Goal: Transaction & Acquisition: Purchase product/service

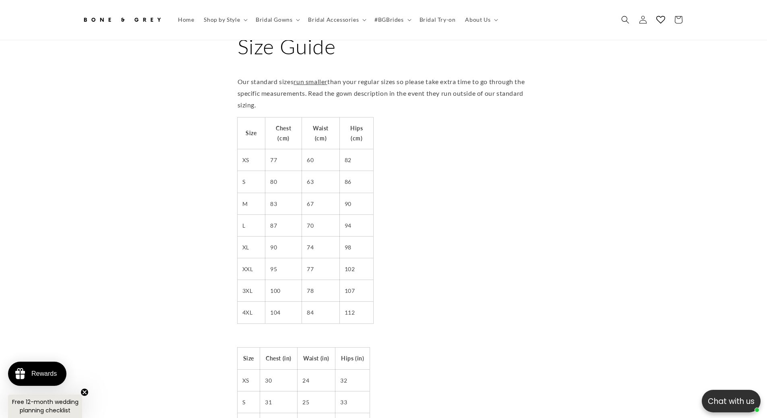
scroll to position [0, 221]
drag, startPoint x: 240, startPoint y: 178, endPoint x: 358, endPoint y: 173, distance: 118.5
click at [358, 173] on tr "S 80 63 86" at bounding box center [306, 182] width 136 height 22
click at [359, 173] on td "86" at bounding box center [356, 182] width 34 height 22
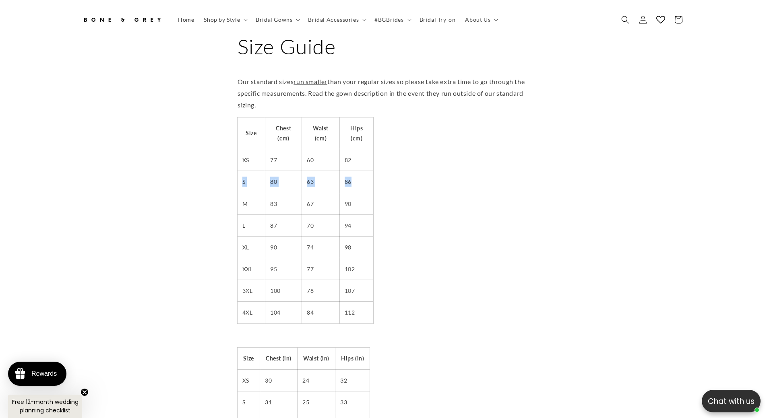
click at [356, 180] on td "86" at bounding box center [356, 182] width 34 height 22
click at [626, 18] on use "Search" at bounding box center [625, 20] width 8 height 8
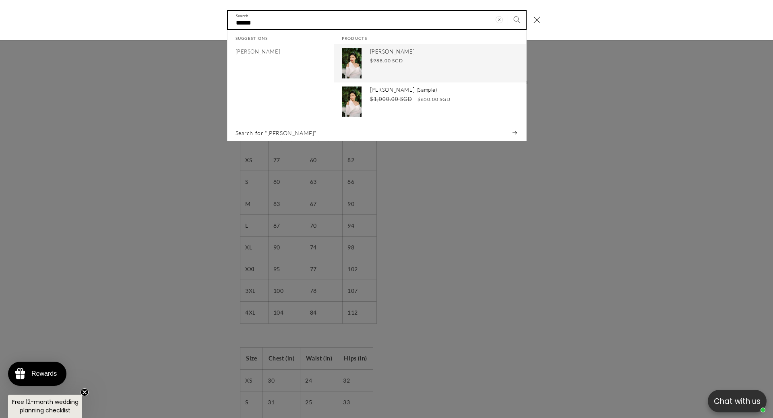
type input "******"
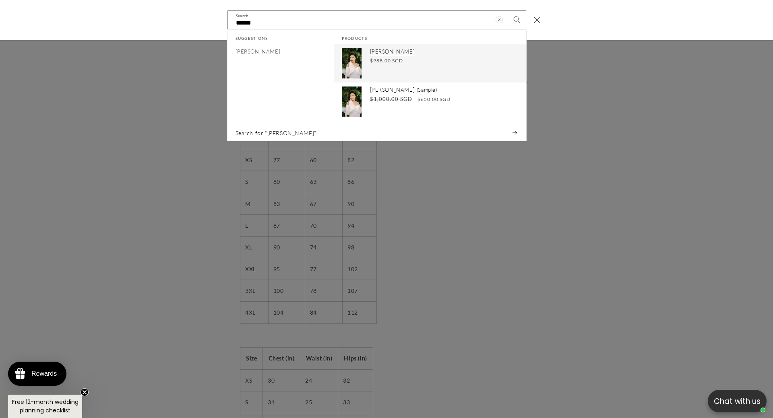
click at [377, 57] on span "$988.00 SGD" at bounding box center [386, 60] width 33 height 7
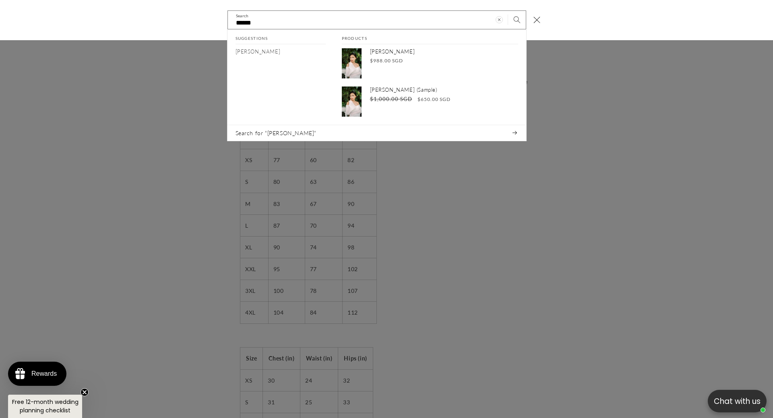
scroll to position [0, 0]
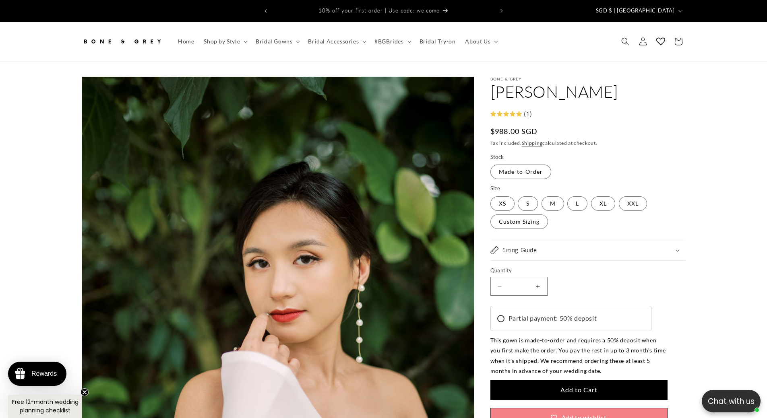
click at [659, 10] on span "SGD $ | Singapore" at bounding box center [635, 11] width 79 height 8
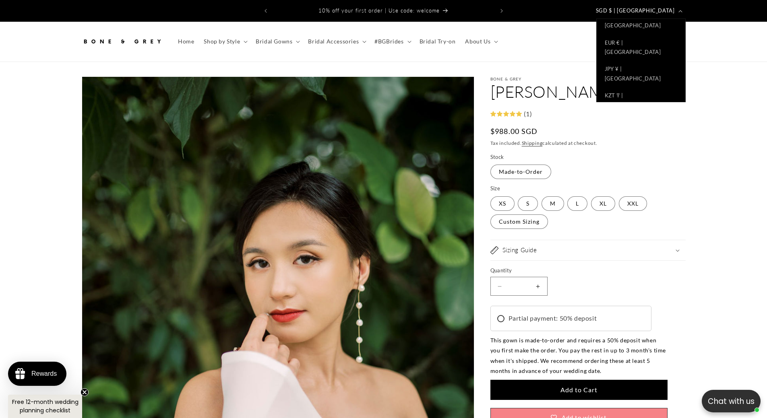
scroll to position [382, 0]
click at [651, 284] on link "USD $ | United States" at bounding box center [641, 297] width 89 height 27
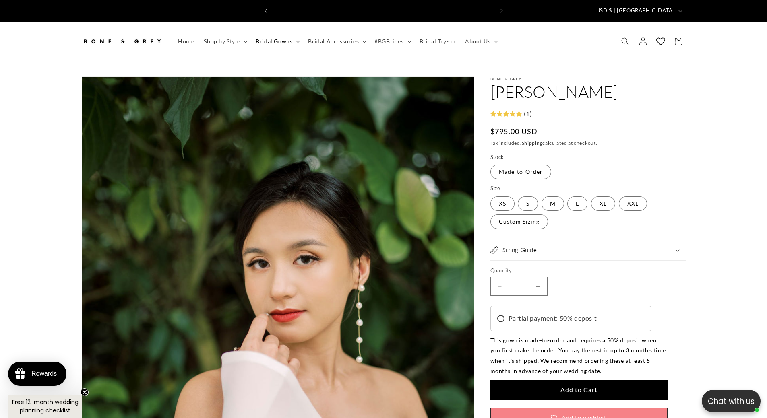
scroll to position [0, 221]
click at [283, 40] on summary "Bridal Gowns" at bounding box center [277, 41] width 52 height 17
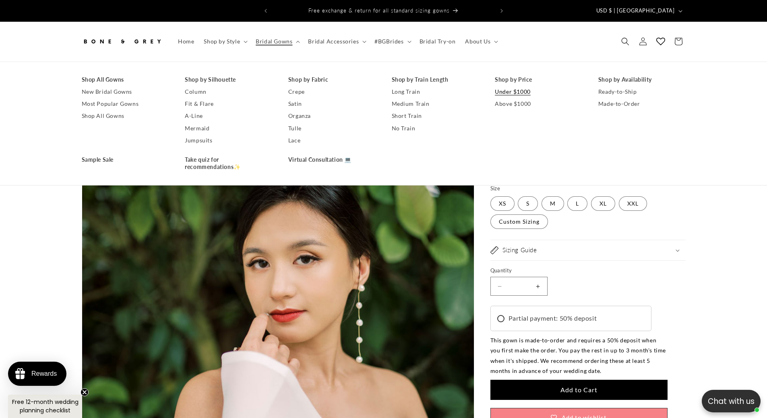
click at [514, 86] on link "Under $1000" at bounding box center [538, 92] width 87 height 12
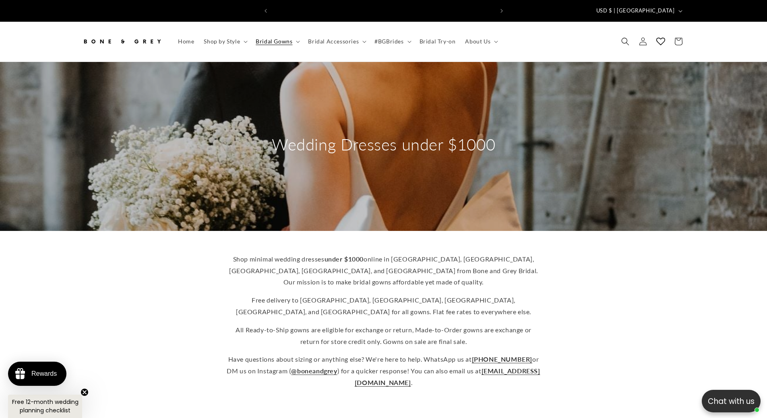
scroll to position [0, 443]
